Goal: Transaction & Acquisition: Purchase product/service

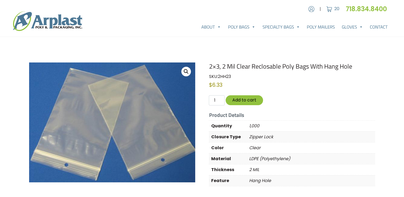
click at [330, 13] on div "Account | Cart 20 718.834.8400" at bounding box center [347, 9] width 88 height 10
click at [332, 9] on img at bounding box center [329, 9] width 8 height 8
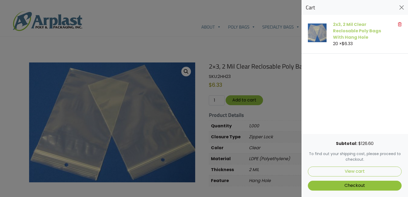
click at [363, 36] on link "2x3, 2 Mil Clear Reclosable Poly Bags With Hang Hole" at bounding box center [357, 30] width 48 height 19
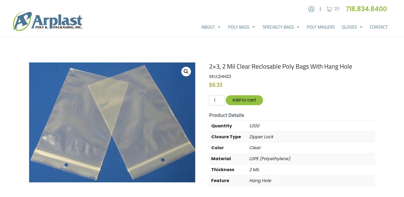
click at [332, 7] on link "Cart 20" at bounding box center [332, 9] width 14 height 8
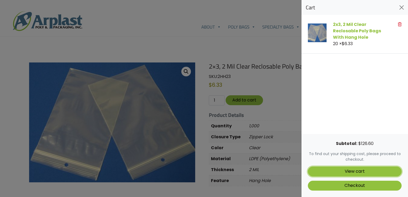
click at [361, 172] on link "View cart" at bounding box center [355, 172] width 94 height 10
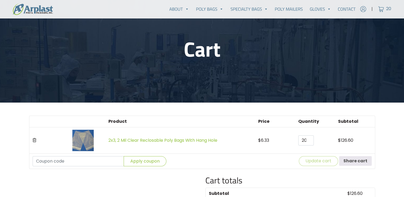
scroll to position [80, 0]
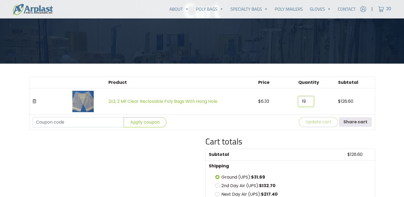
click at [309, 103] on input "19" at bounding box center [305, 101] width 15 height 10
click at [309, 103] on input "18" at bounding box center [305, 101] width 15 height 10
click at [309, 103] on input "17" at bounding box center [305, 101] width 15 height 10
click at [309, 103] on input "16" at bounding box center [305, 101] width 15 height 10
click at [309, 103] on input "15" at bounding box center [305, 101] width 15 height 10
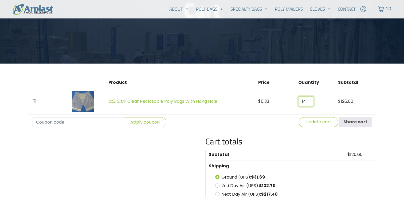
click at [309, 103] on input "14" at bounding box center [305, 101] width 15 height 10
click at [309, 103] on input "13" at bounding box center [305, 101] width 15 height 10
click at [309, 103] on input "12" at bounding box center [305, 101] width 15 height 10
click at [309, 103] on input "11" at bounding box center [305, 101] width 15 height 10
type input "10"
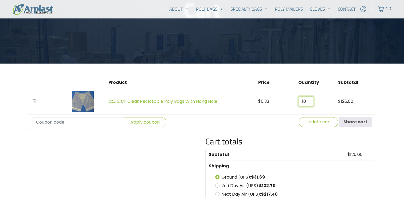
click at [309, 103] on input "10" at bounding box center [305, 101] width 15 height 10
click at [320, 122] on button "Update cart" at bounding box center [318, 122] width 39 height 10
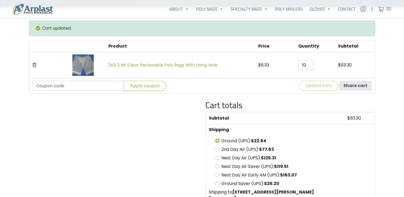
scroll to position [157, 0]
